Goal: Find specific page/section: Find specific page/section

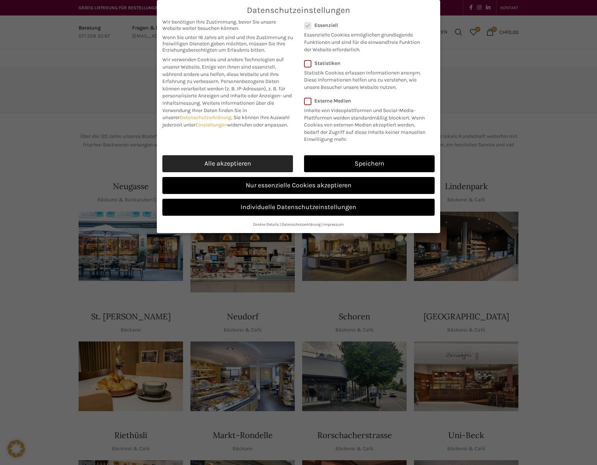
click at [230, 159] on link "Alle akzeptieren" at bounding box center [227, 163] width 131 height 17
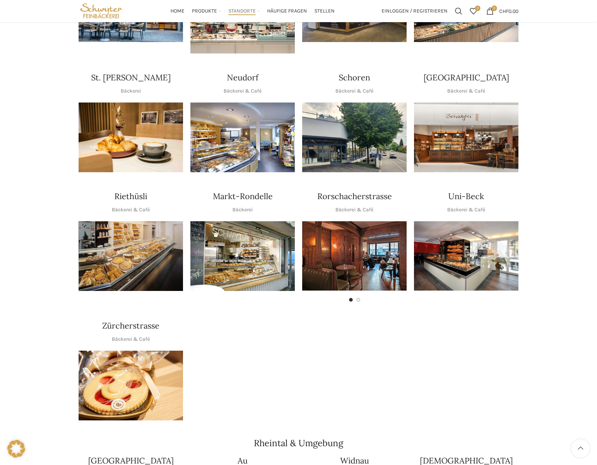
scroll to position [105, 0]
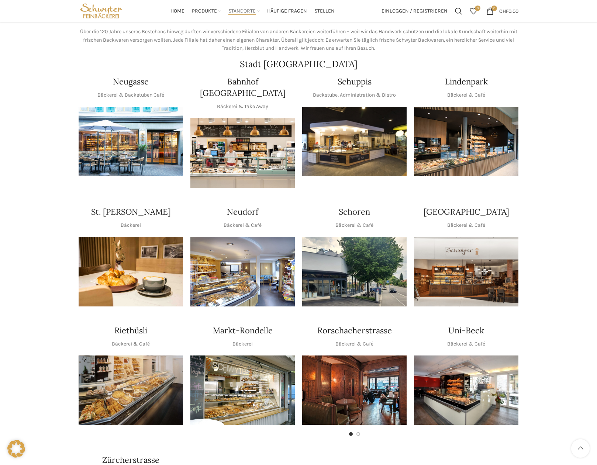
click at [118, 134] on img "1 / 1" at bounding box center [131, 142] width 104 height 70
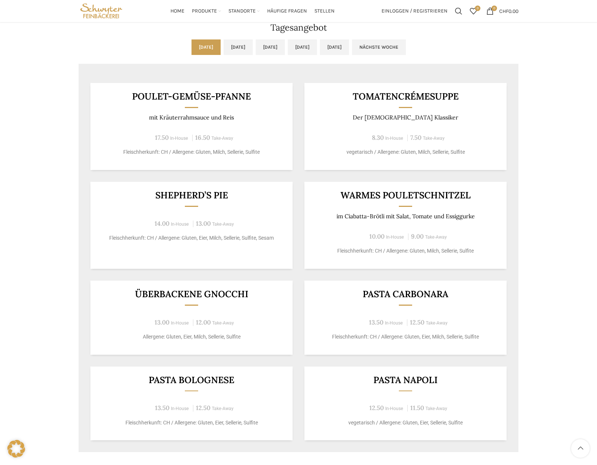
scroll to position [604, 0]
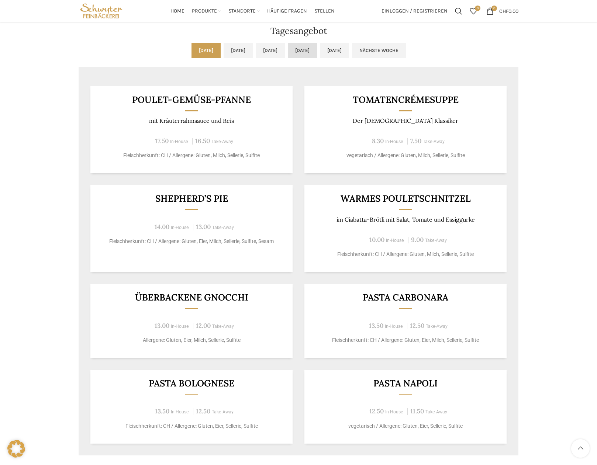
click at [311, 51] on link "Do, 09.10.2025" at bounding box center [302, 50] width 29 height 15
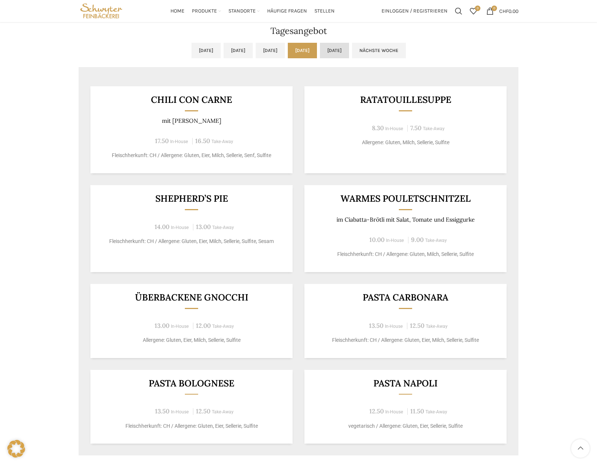
click at [349, 49] on link "Fr, 10.10.2025" at bounding box center [334, 50] width 29 height 15
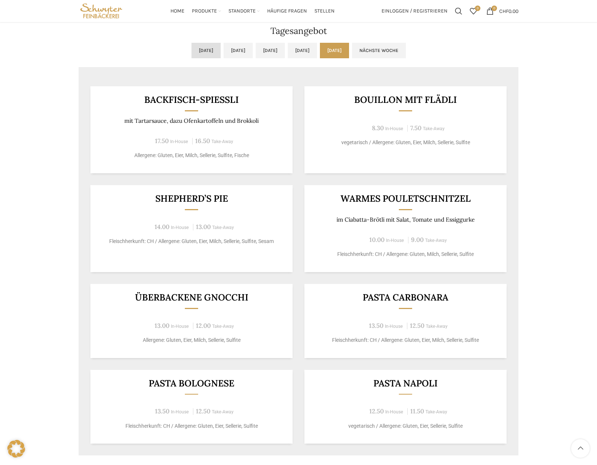
click at [191, 48] on link "Mo, 06.10.2025" at bounding box center [205, 50] width 29 height 15
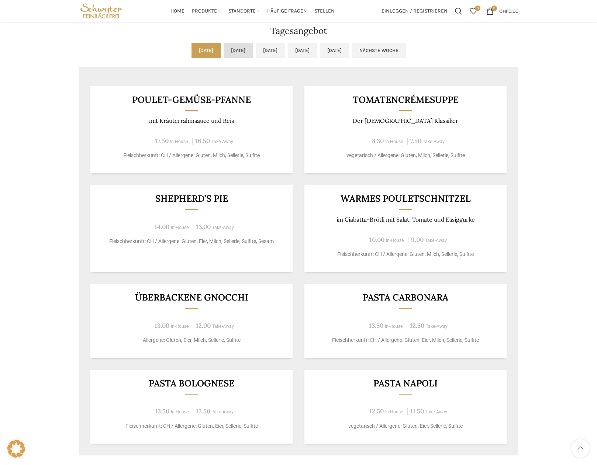
click at [224, 49] on link "Di, 07.10.2025" at bounding box center [238, 50] width 29 height 15
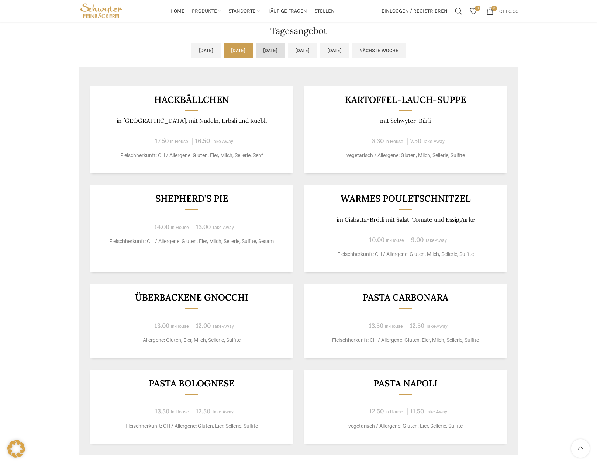
click at [273, 47] on link "Mi, 08.10.2025" at bounding box center [270, 50] width 29 height 15
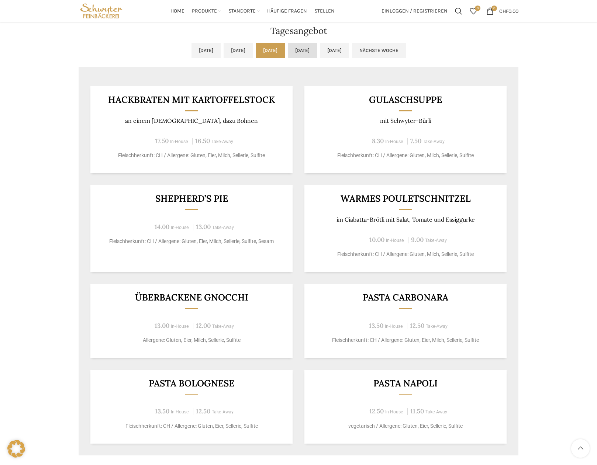
click at [317, 52] on link "Do, 09.10.2025" at bounding box center [302, 50] width 29 height 15
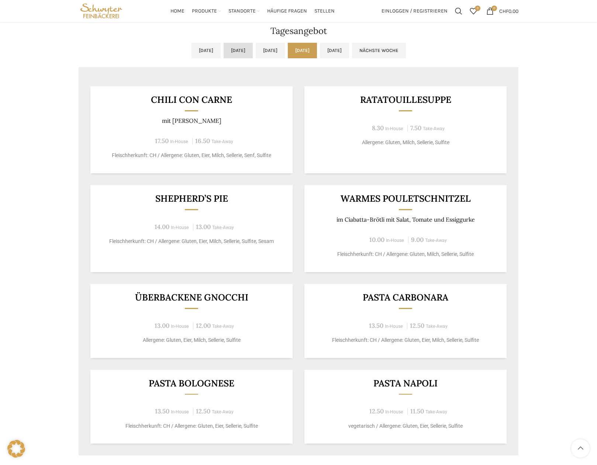
click at [224, 49] on link "Di, 07.10.2025" at bounding box center [238, 50] width 29 height 15
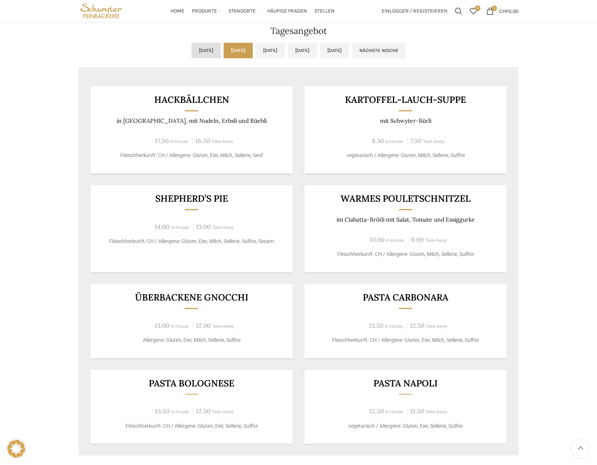
click at [191, 47] on link "Mo, 06.10.2025" at bounding box center [205, 50] width 29 height 15
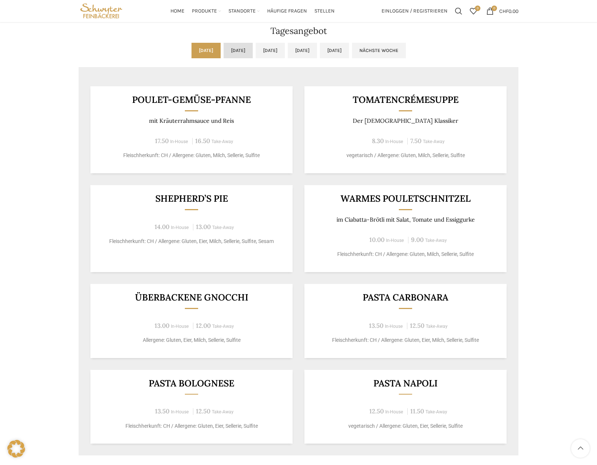
click at [224, 46] on link "Di, 07.10.2025" at bounding box center [238, 50] width 29 height 15
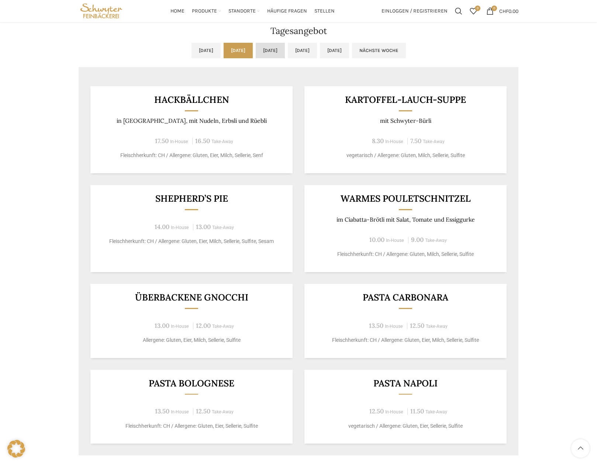
click at [262, 49] on link "Mi, 08.10.2025" at bounding box center [270, 50] width 29 height 15
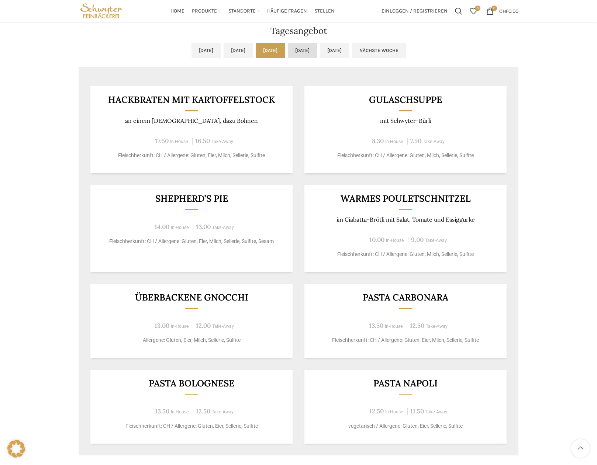
click at [301, 49] on link "Do, 09.10.2025" at bounding box center [302, 50] width 29 height 15
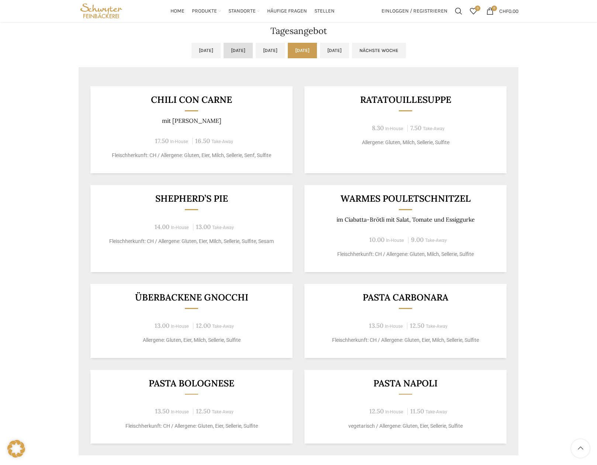
click at [224, 48] on link "Di, 07.10.2025" at bounding box center [238, 50] width 29 height 15
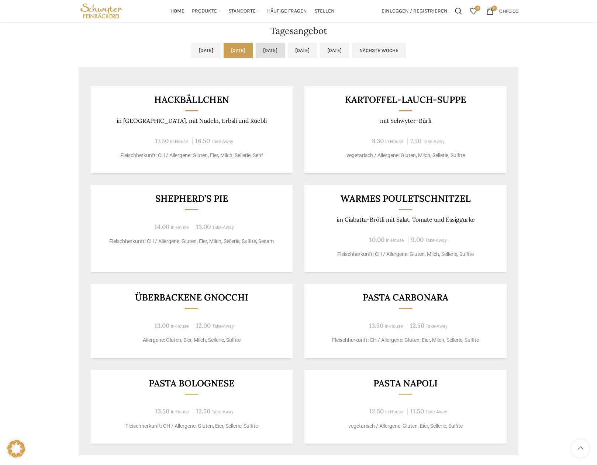
click at [257, 55] on link "Mi, 08.10.2025" at bounding box center [270, 50] width 29 height 15
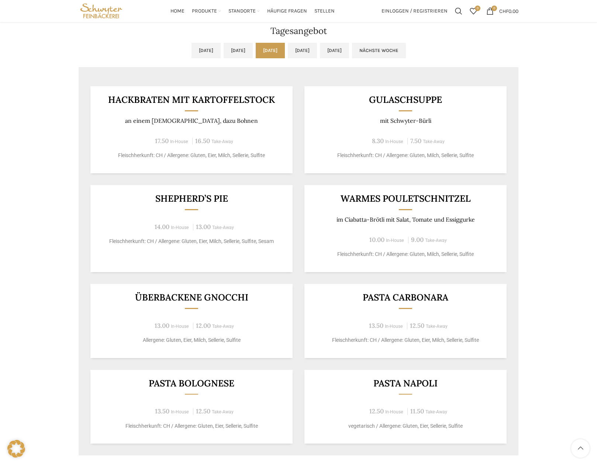
click at [285, 49] on link "Mi, 08.10.2025" at bounding box center [270, 50] width 29 height 15
click at [304, 50] on link "Do, 09.10.2025" at bounding box center [302, 50] width 29 height 15
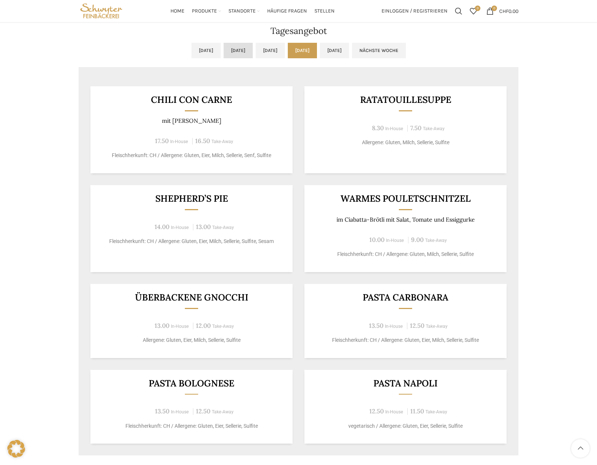
click at [224, 48] on link "Di, 07.10.2025" at bounding box center [238, 50] width 29 height 15
